Goal: Task Accomplishment & Management: Manage account settings

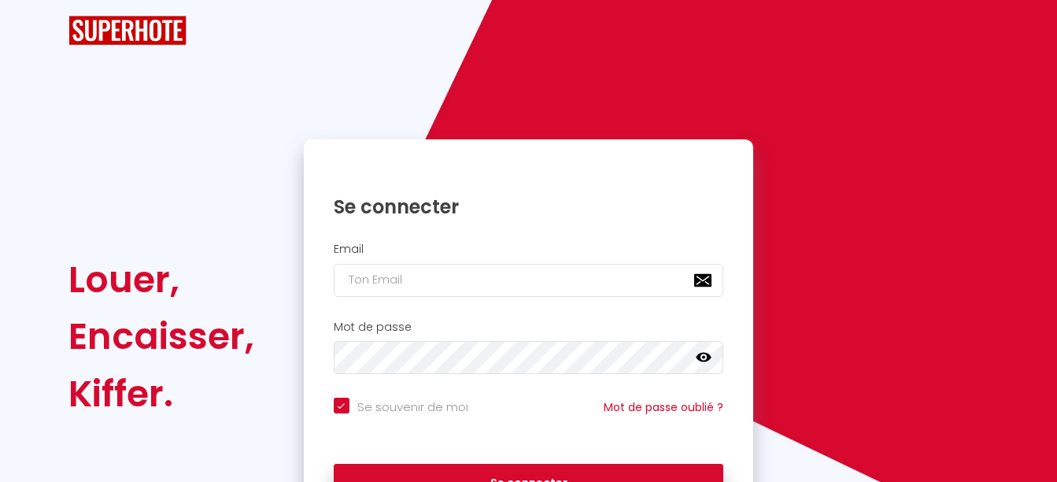
checkbox input "true"
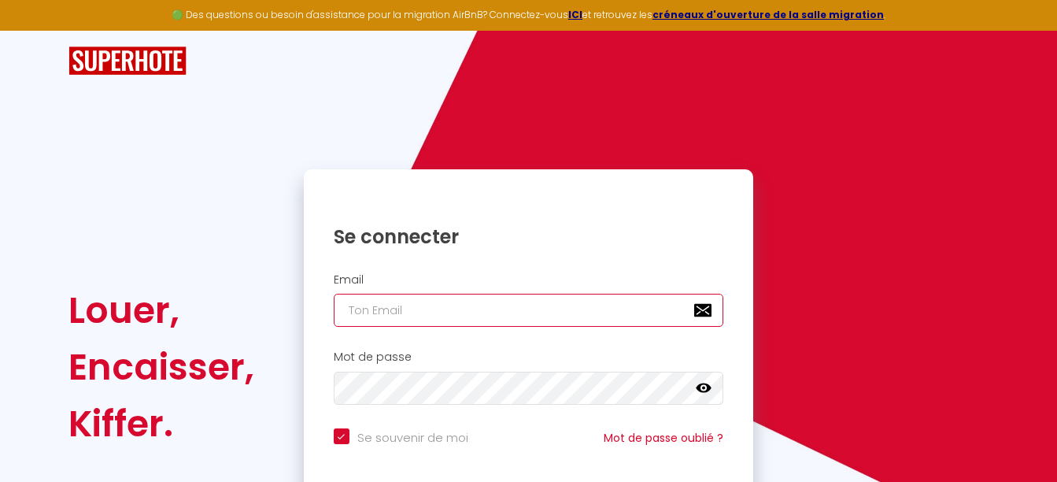
click at [414, 324] on input "email" at bounding box center [529, 310] width 390 height 33
type input "m"
checkbox input "true"
type input "ma"
checkbox input "true"
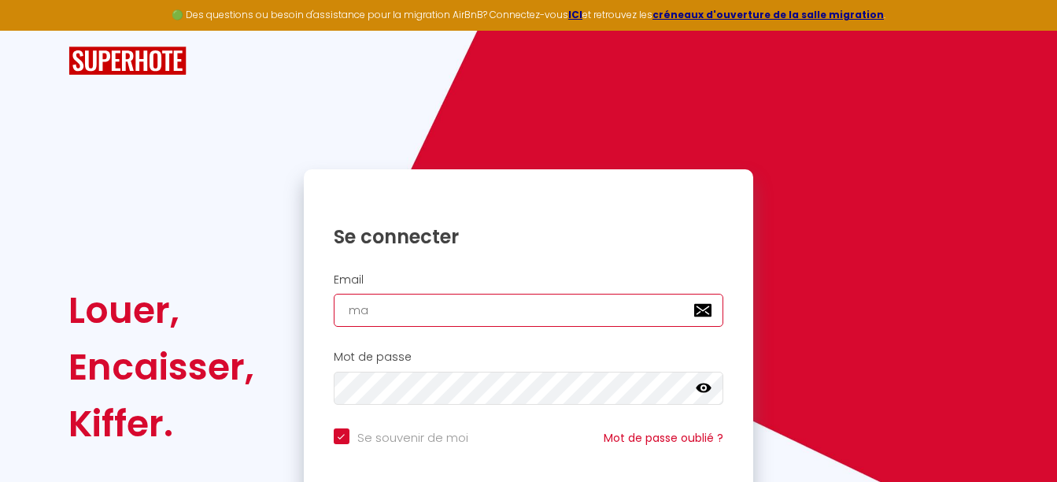
type input "mat"
checkbox input "true"
type input "math"
checkbox input "true"
type input "[EMAIL_ADDRESS][DOMAIN_NAME]"
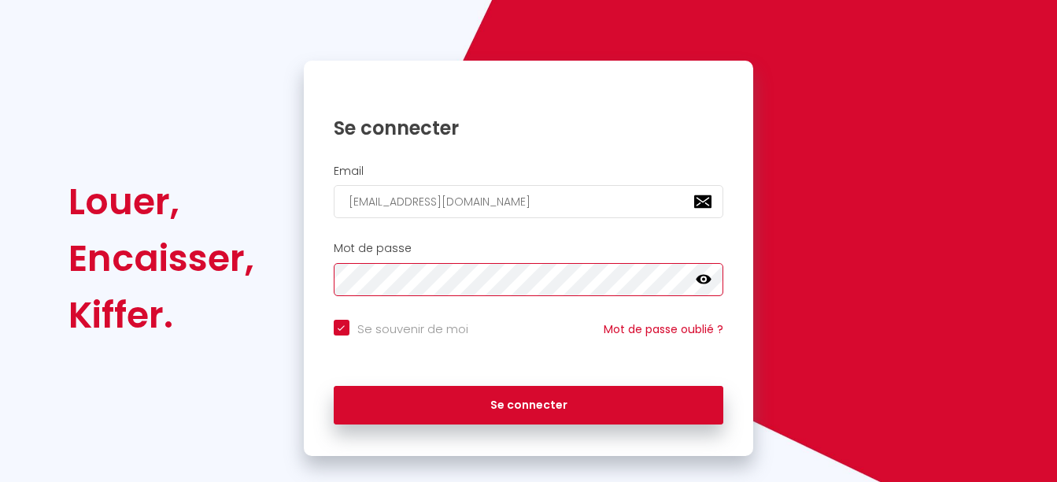
scroll to position [130, 0]
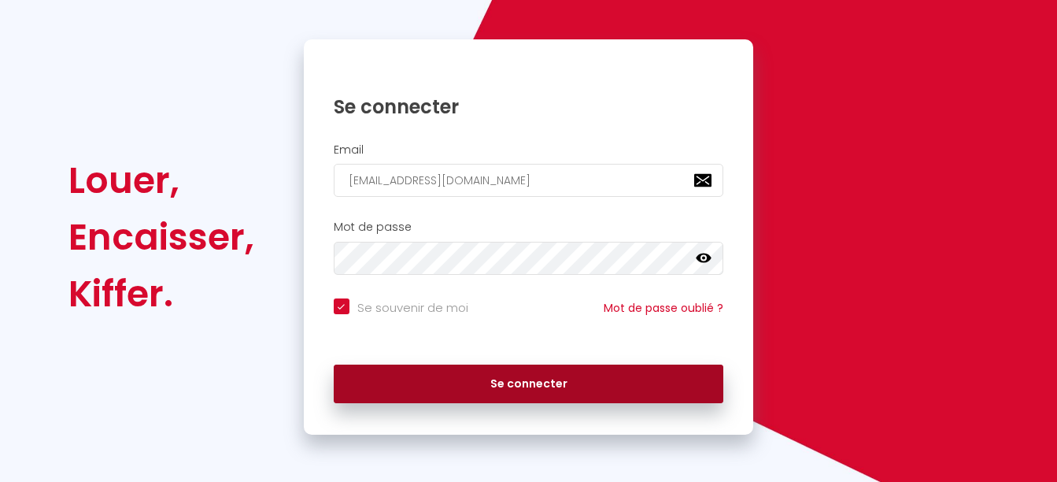
click at [490, 384] on button "Se connecter" at bounding box center [529, 383] width 390 height 39
checkbox input "true"
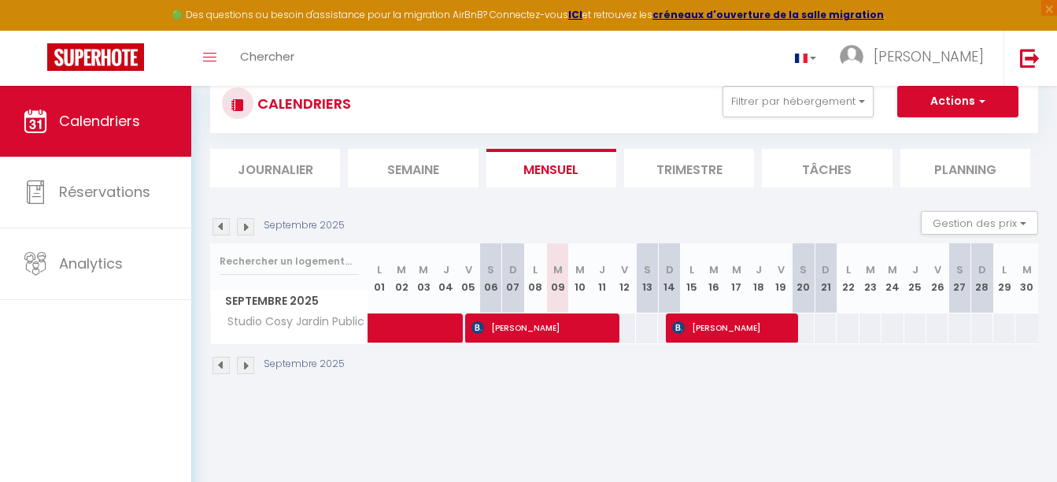
scroll to position [43, 0]
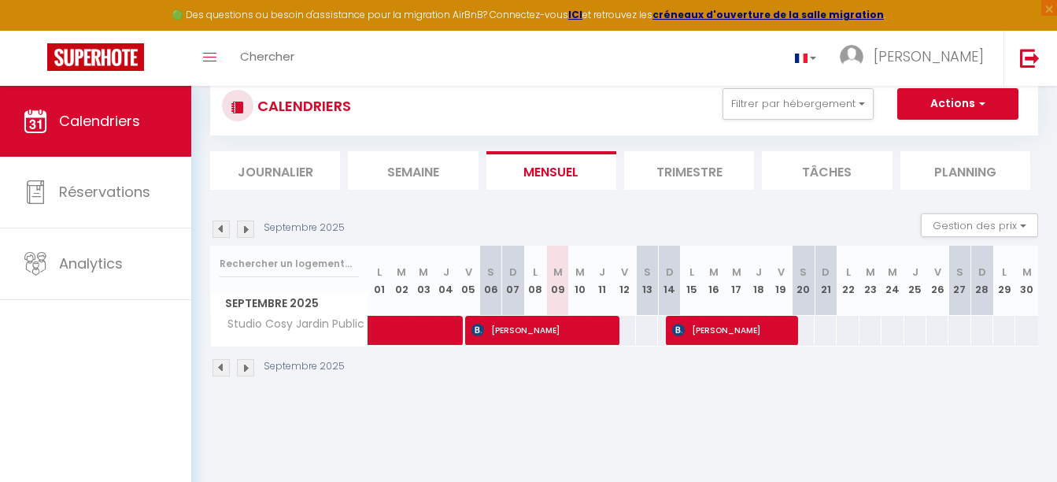
click at [222, 369] on img at bounding box center [221, 367] width 17 height 17
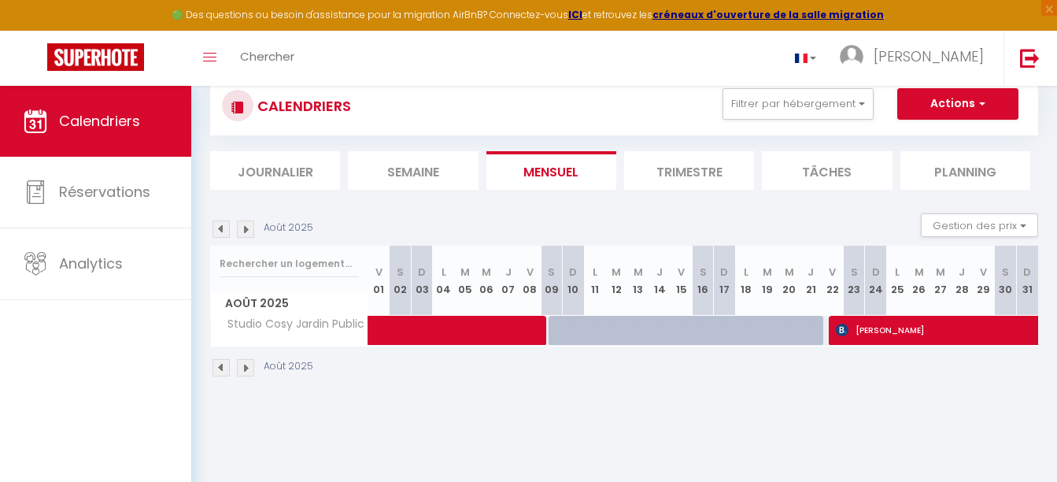
click at [221, 367] on img at bounding box center [221, 367] width 17 height 17
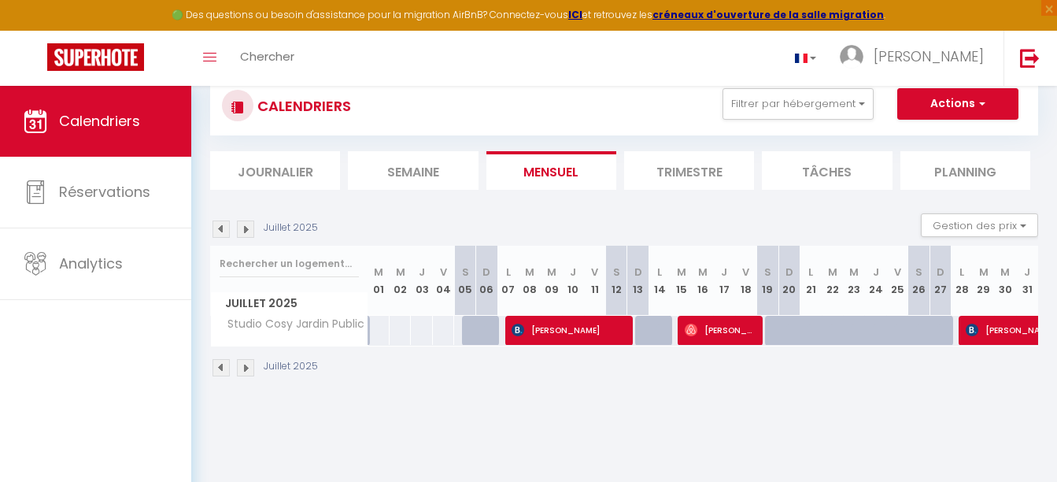
click at [248, 363] on img at bounding box center [245, 367] width 17 height 17
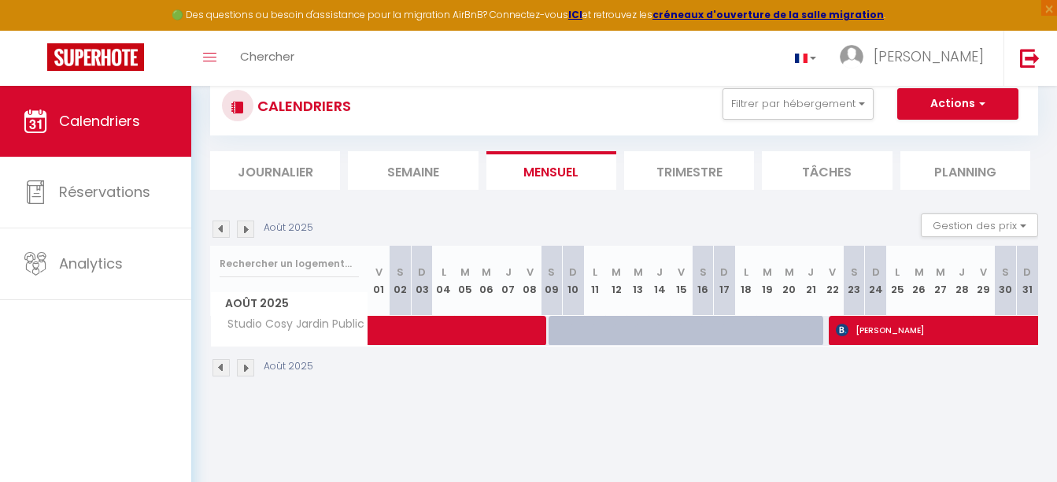
click at [246, 368] on img at bounding box center [245, 367] width 17 height 17
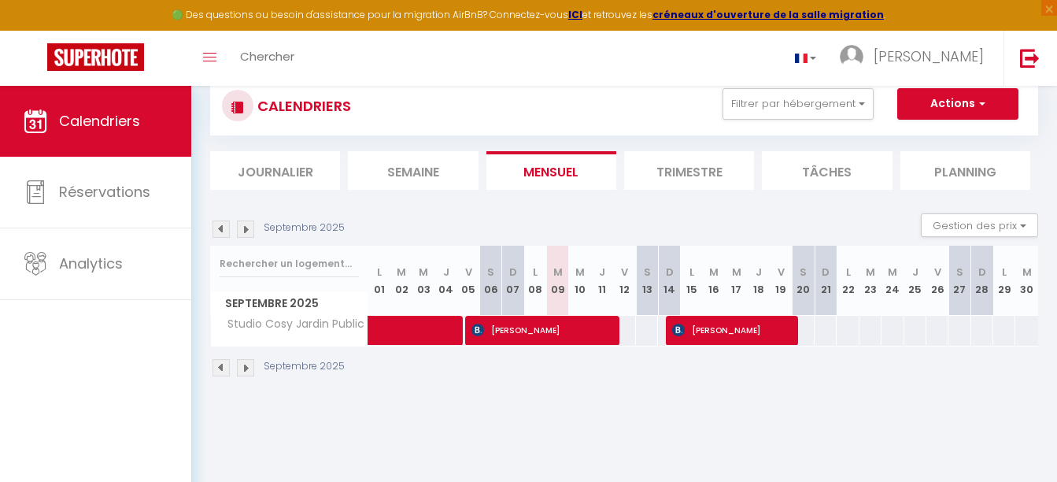
click at [218, 373] on img at bounding box center [221, 367] width 17 height 17
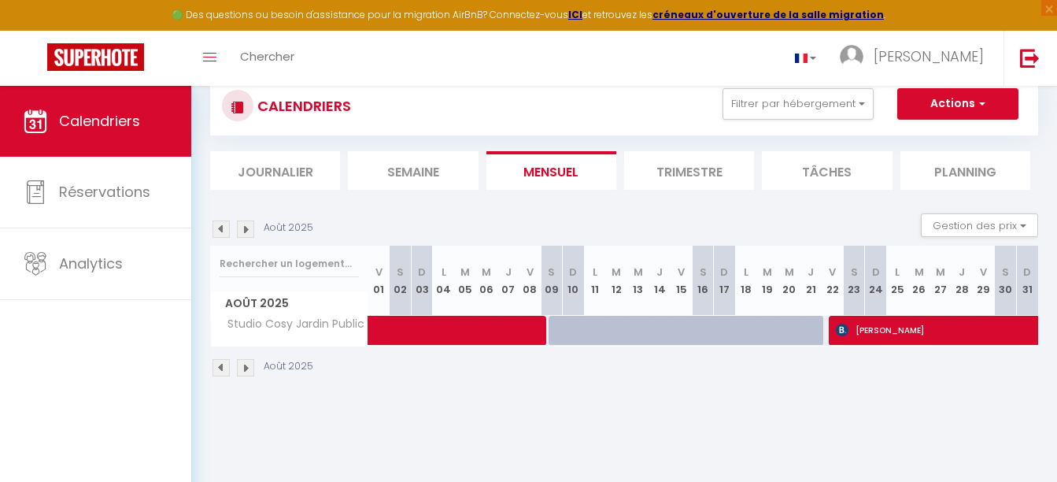
click at [245, 364] on img at bounding box center [245, 367] width 17 height 17
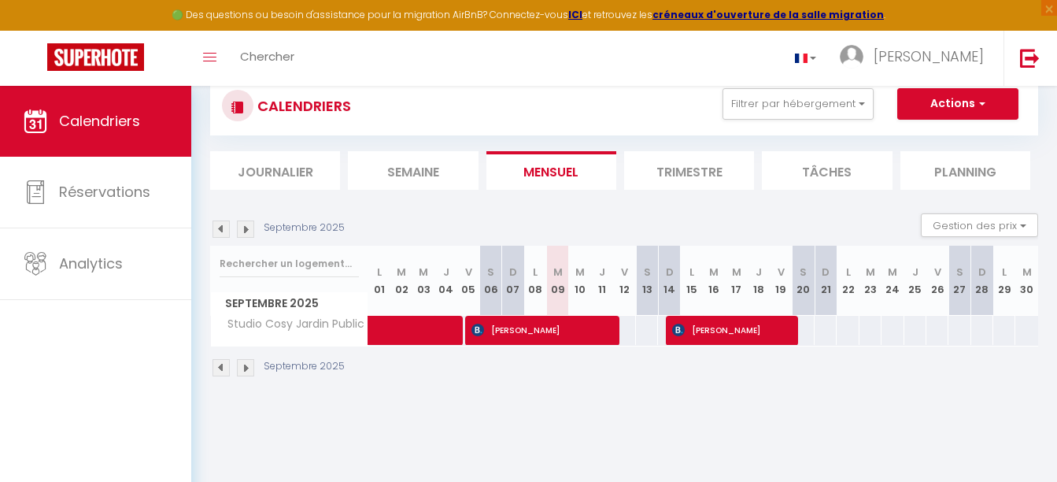
click at [245, 368] on img at bounding box center [245, 367] width 17 height 17
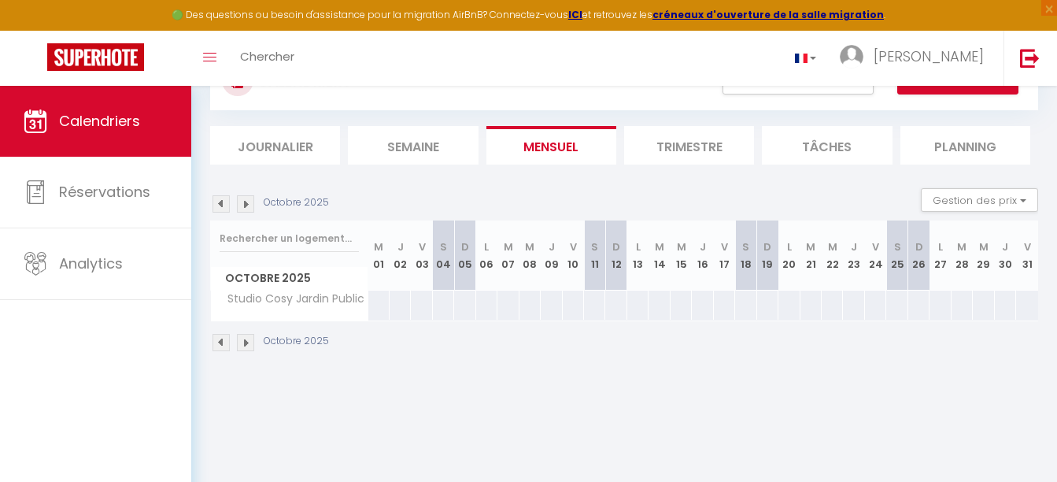
scroll to position [71, 0]
